Goal: Transaction & Acquisition: Purchase product/service

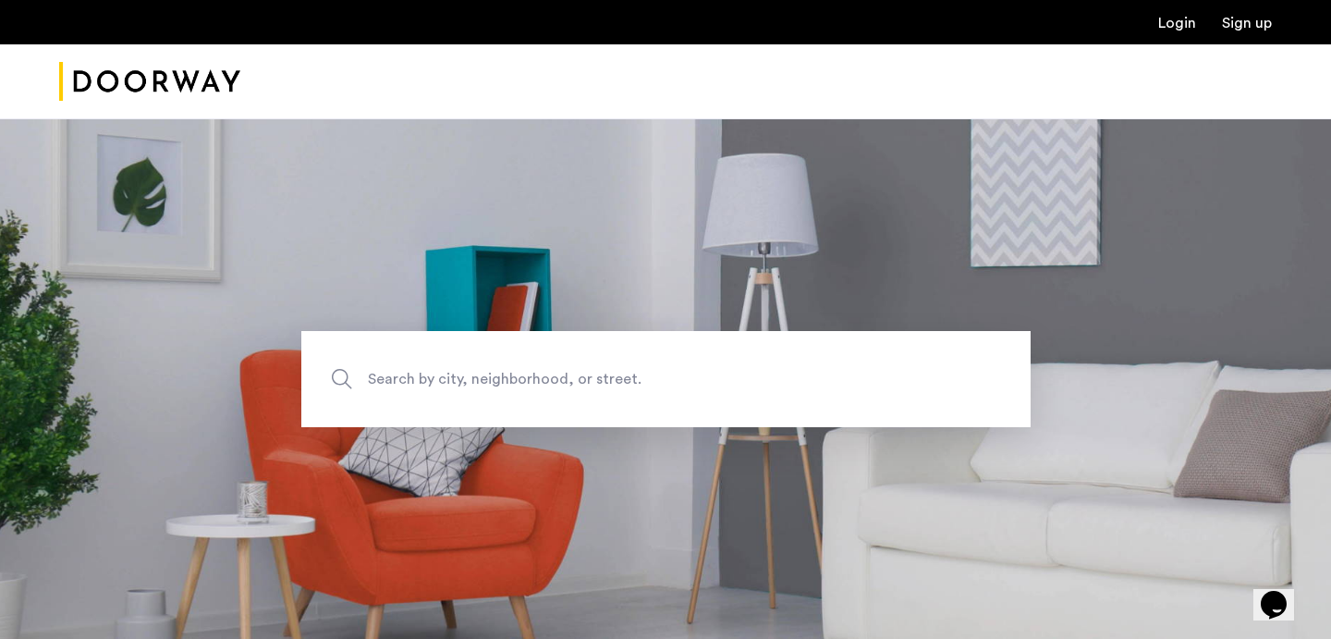
click at [1180, 22] on link "Login" at bounding box center [1177, 23] width 38 height 15
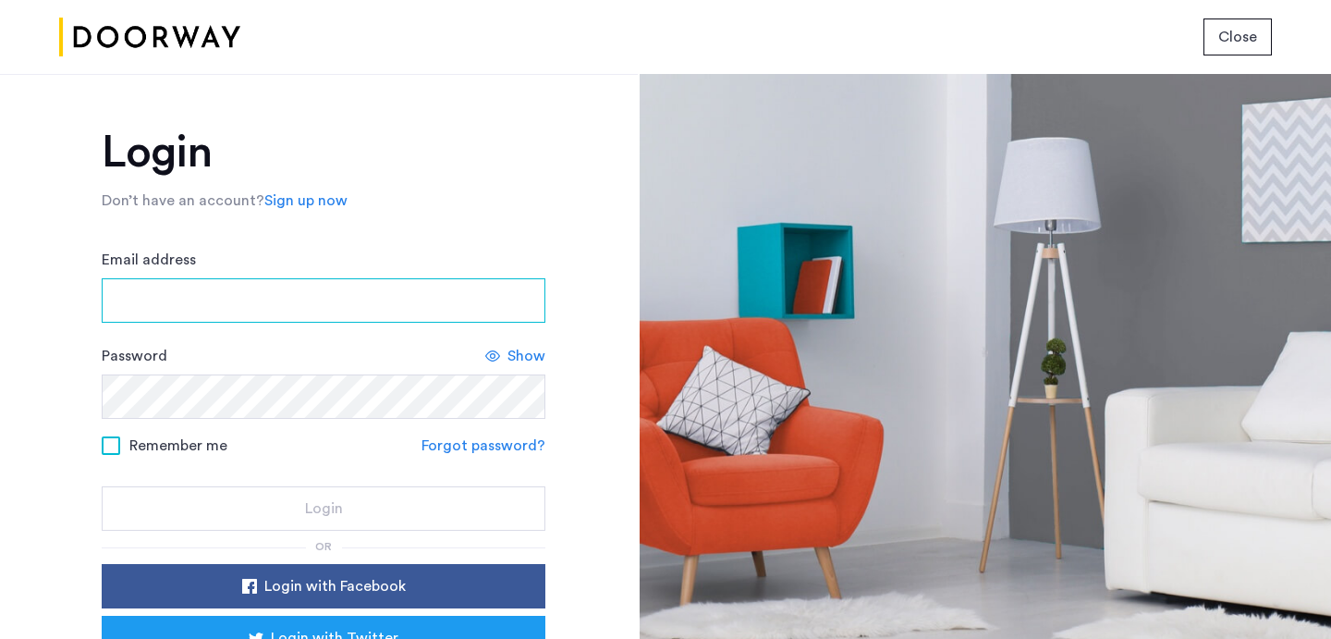
click at [420, 292] on input "Email address" at bounding box center [324, 300] width 444 height 44
type input "**********"
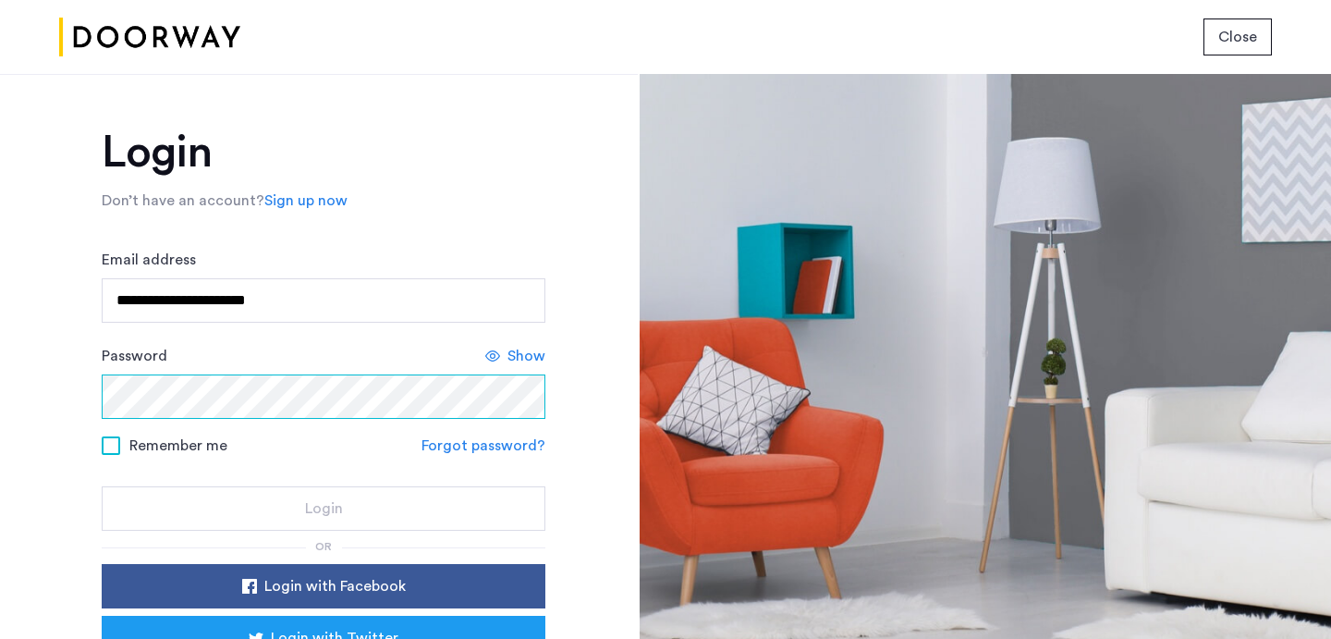
scroll to position [93, 0]
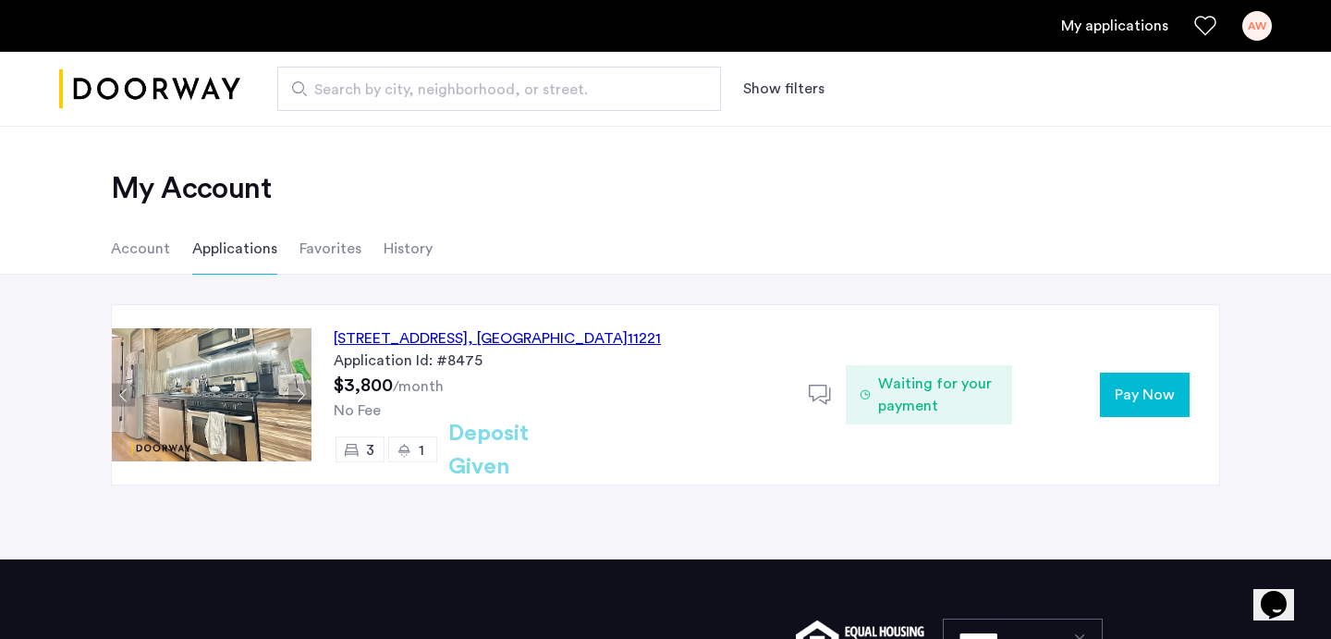
click at [1138, 400] on span "Pay Now" at bounding box center [1145, 395] width 60 height 22
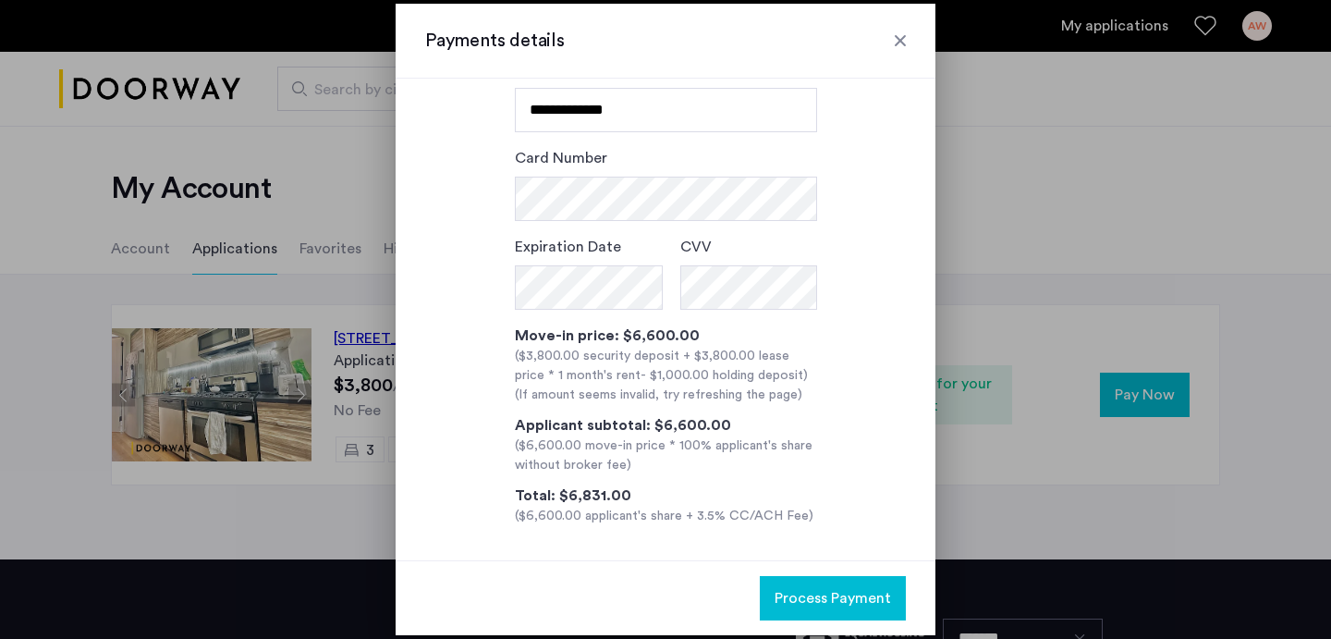
scroll to position [125, 0]
